Goal: Navigation & Orientation: Find specific page/section

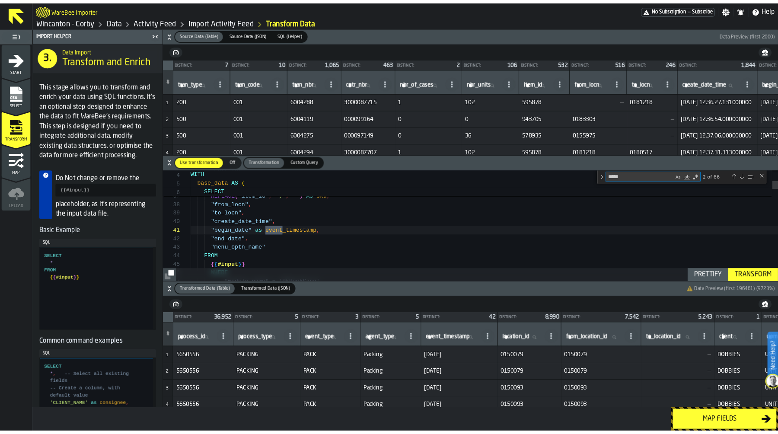
scroll to position [91, 0]
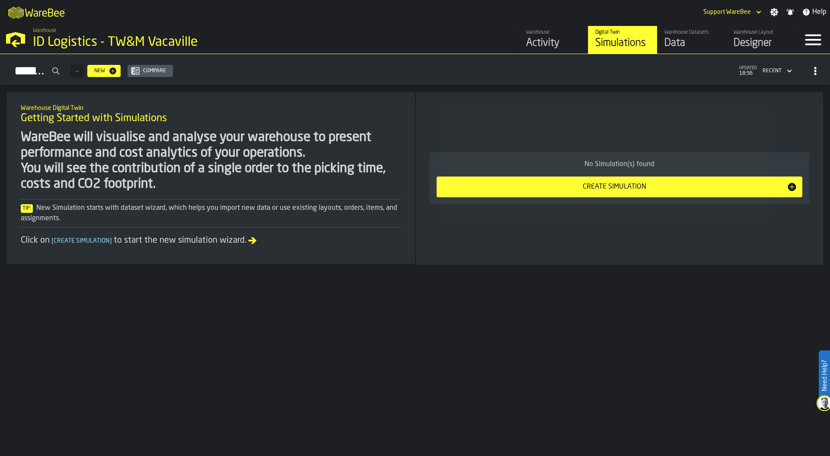
click at [48, 46] on div "ID Logistics - TW&M Vacaville" at bounding box center [150, 43] width 234 height 16
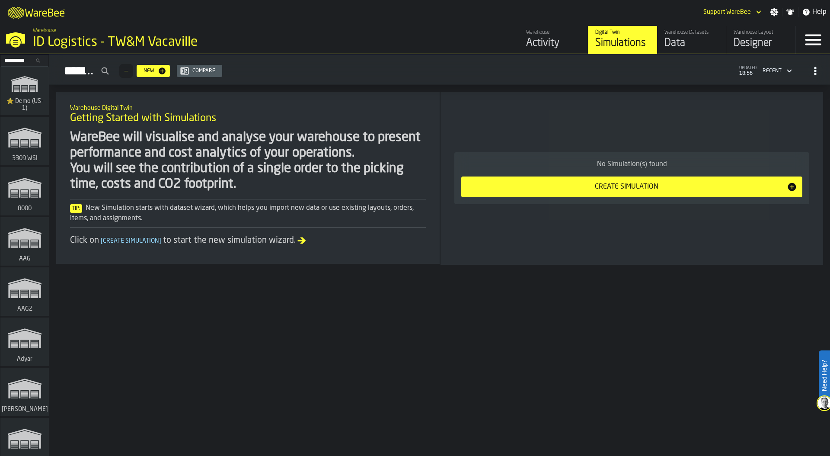
click at [21, 86] on icon "link-to-/wh/i/103622fe-4b04-4da1-b95f-2619b9c959cc/simulations" at bounding box center [25, 84] width 42 height 28
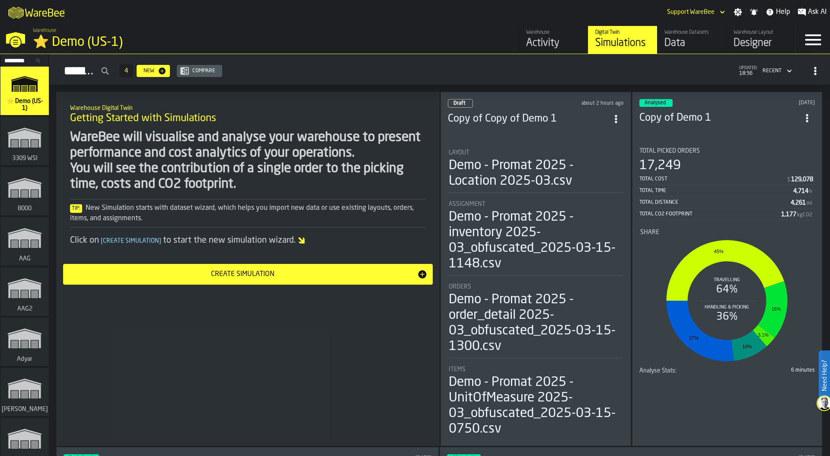
click at [50, 40] on div "⭐ Demo (US-1)" at bounding box center [150, 43] width 234 height 16
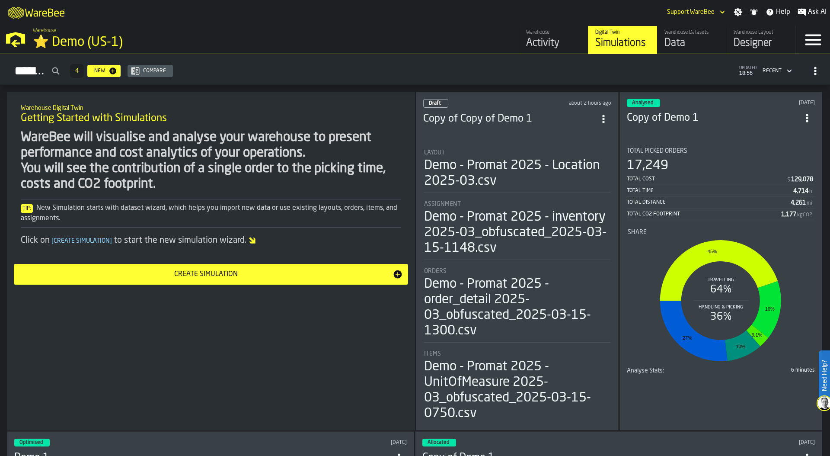
click at [599, 114] on span "ItemListCard-DashboardItemContainer" at bounding box center [604, 119] width 16 height 16
click at [591, 154] on div "Delete" at bounding box center [584, 154] width 45 height 10
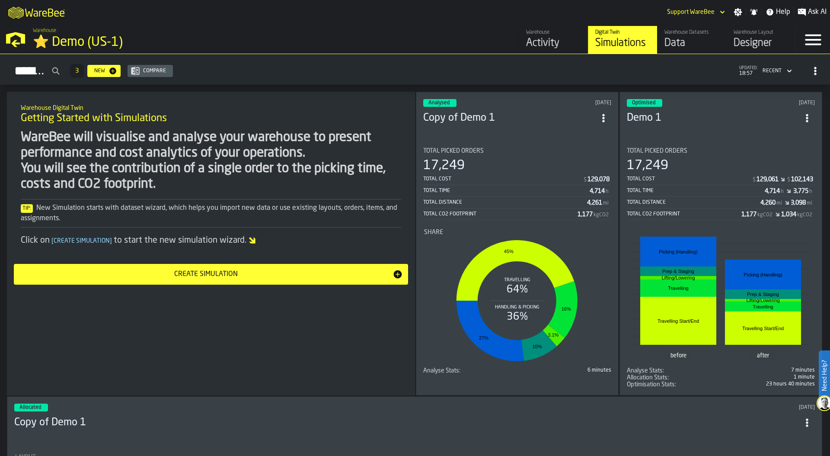
click at [726, 147] on div "Total Picked Orders" at bounding box center [721, 150] width 188 height 7
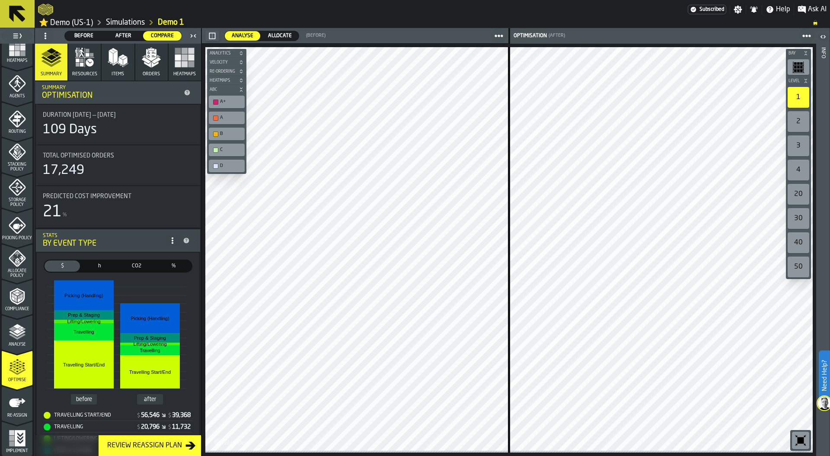
scroll to position [226, 0]
